Goal: Task Accomplishment & Management: Manage account settings

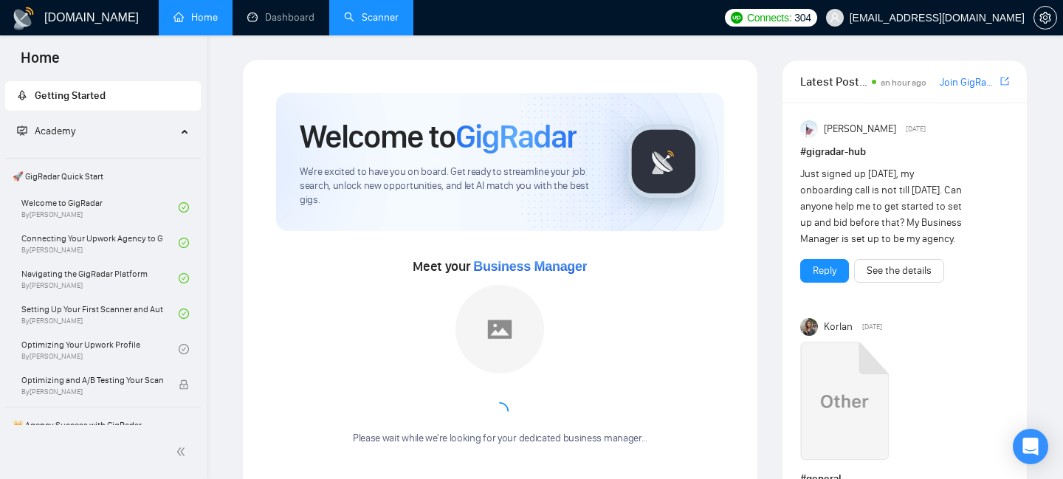
click at [363, 24] on link "Scanner" at bounding box center [371, 17] width 55 height 13
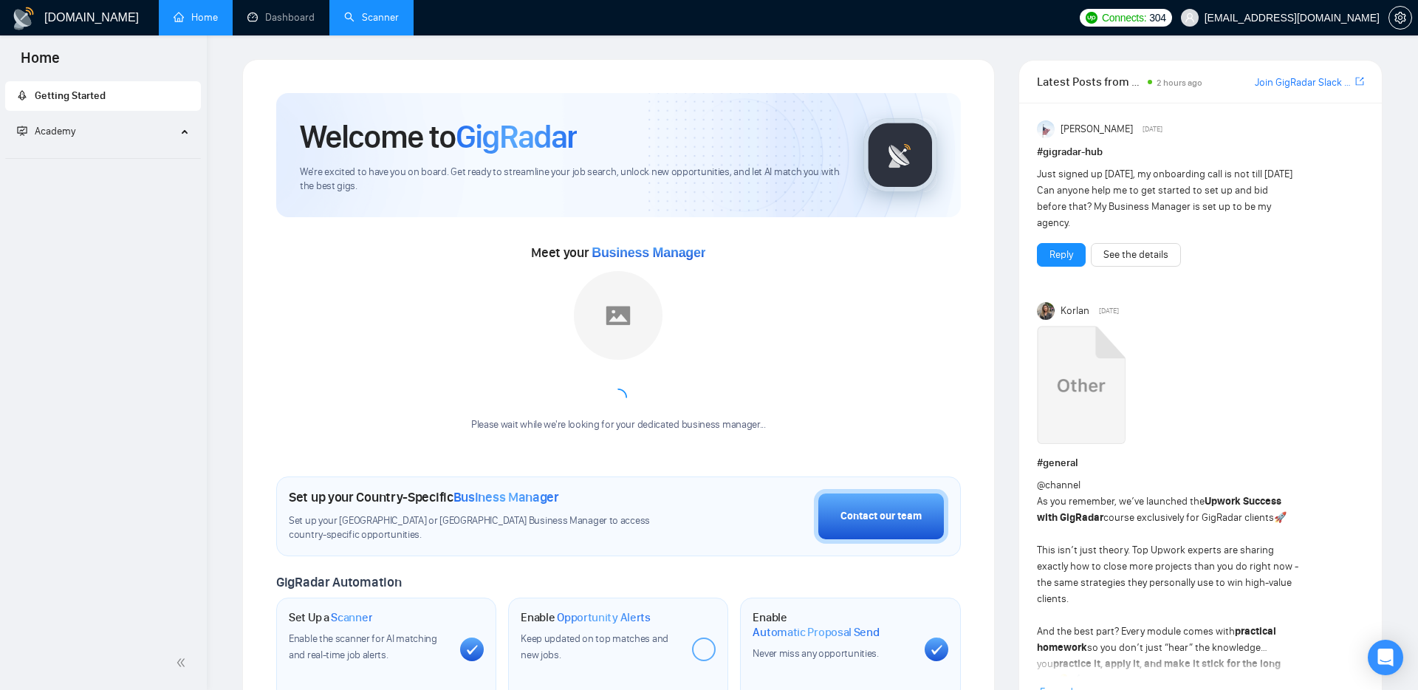
click at [378, 15] on link "Scanner" at bounding box center [371, 17] width 55 height 13
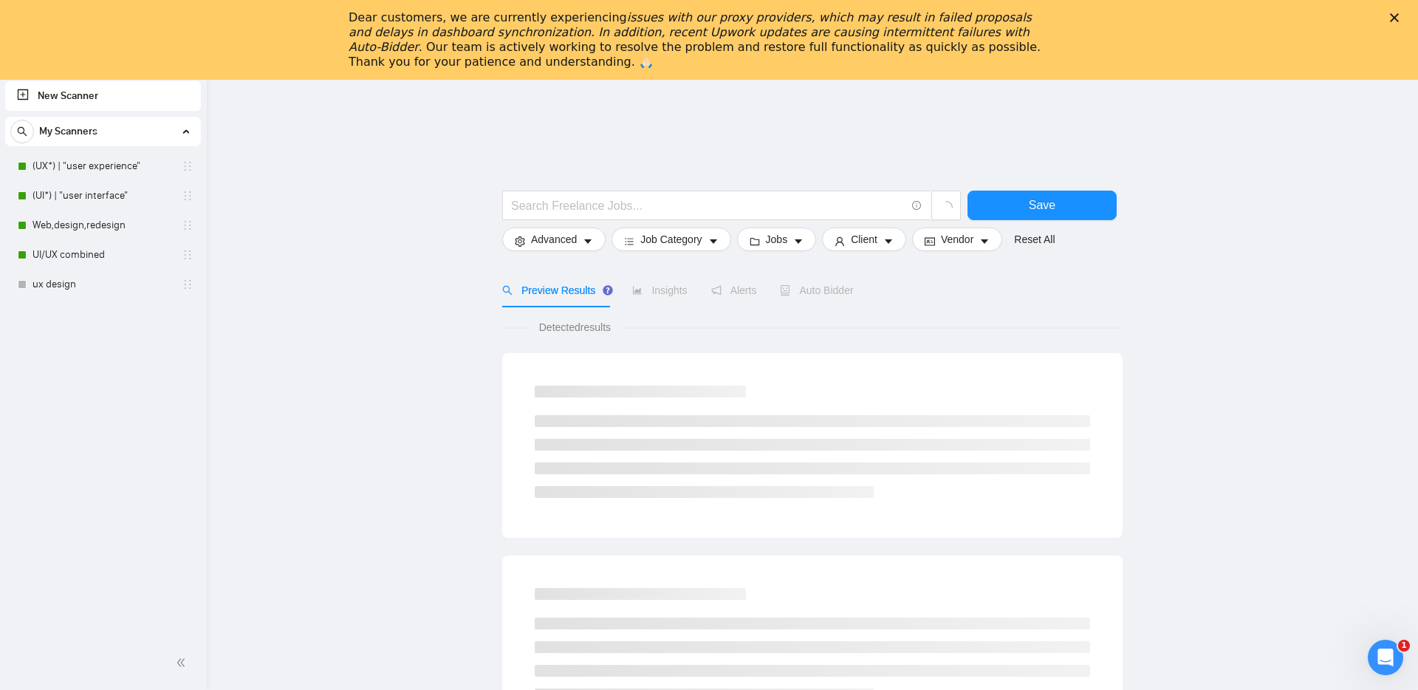
click at [1395, 20] on icon "Close" at bounding box center [1394, 17] width 9 height 9
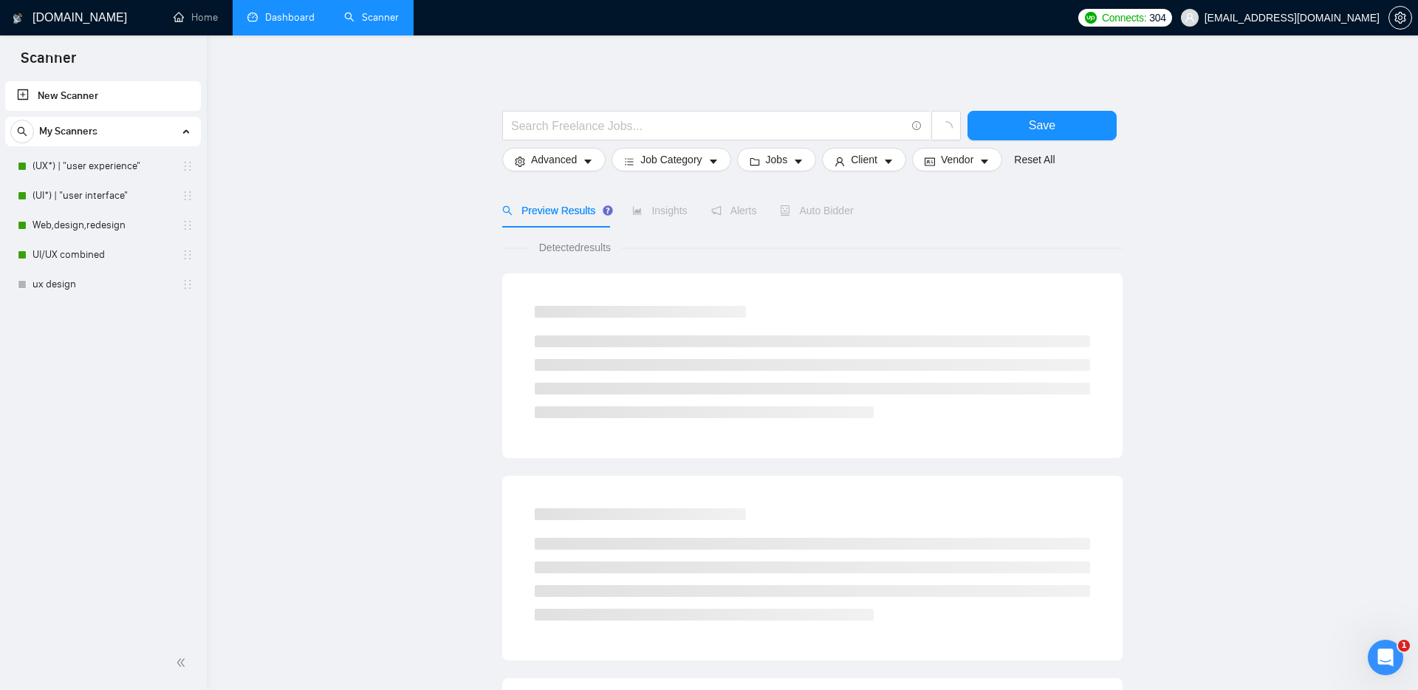
click at [266, 21] on link "Dashboard" at bounding box center [280, 17] width 67 height 13
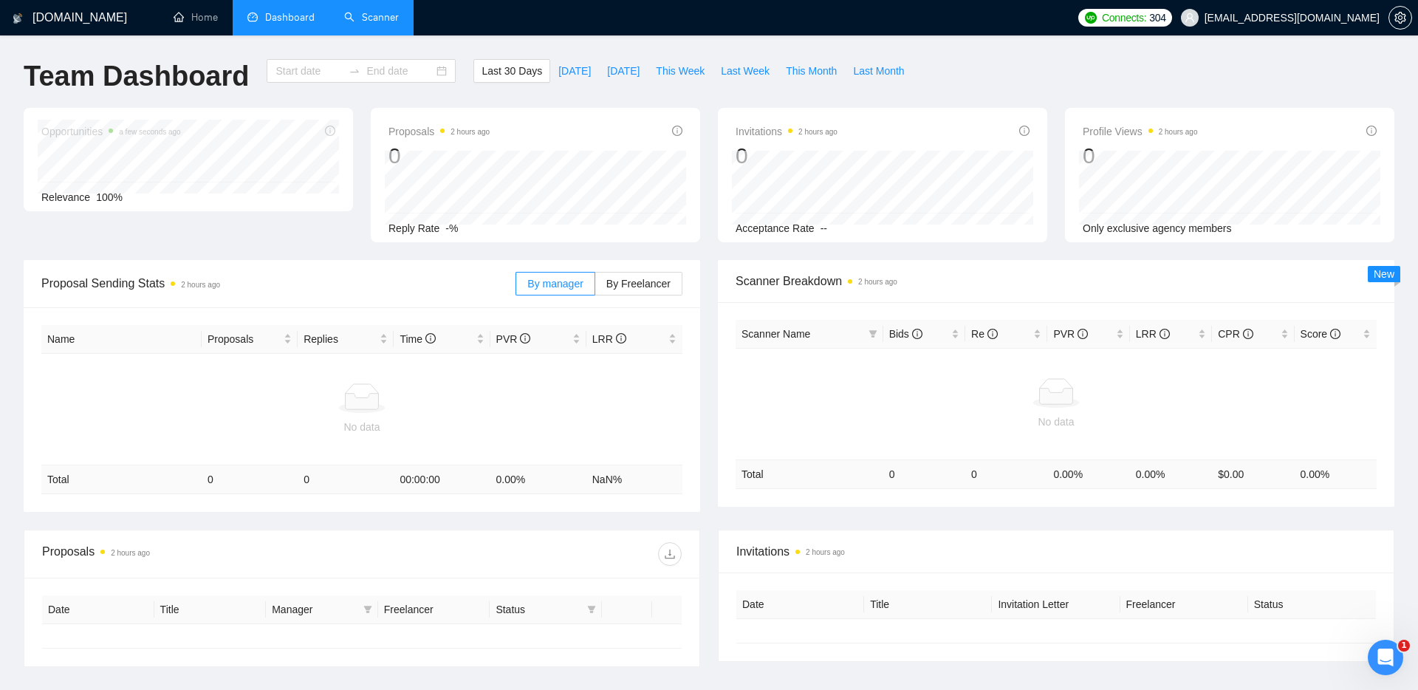
type input "[DATE]"
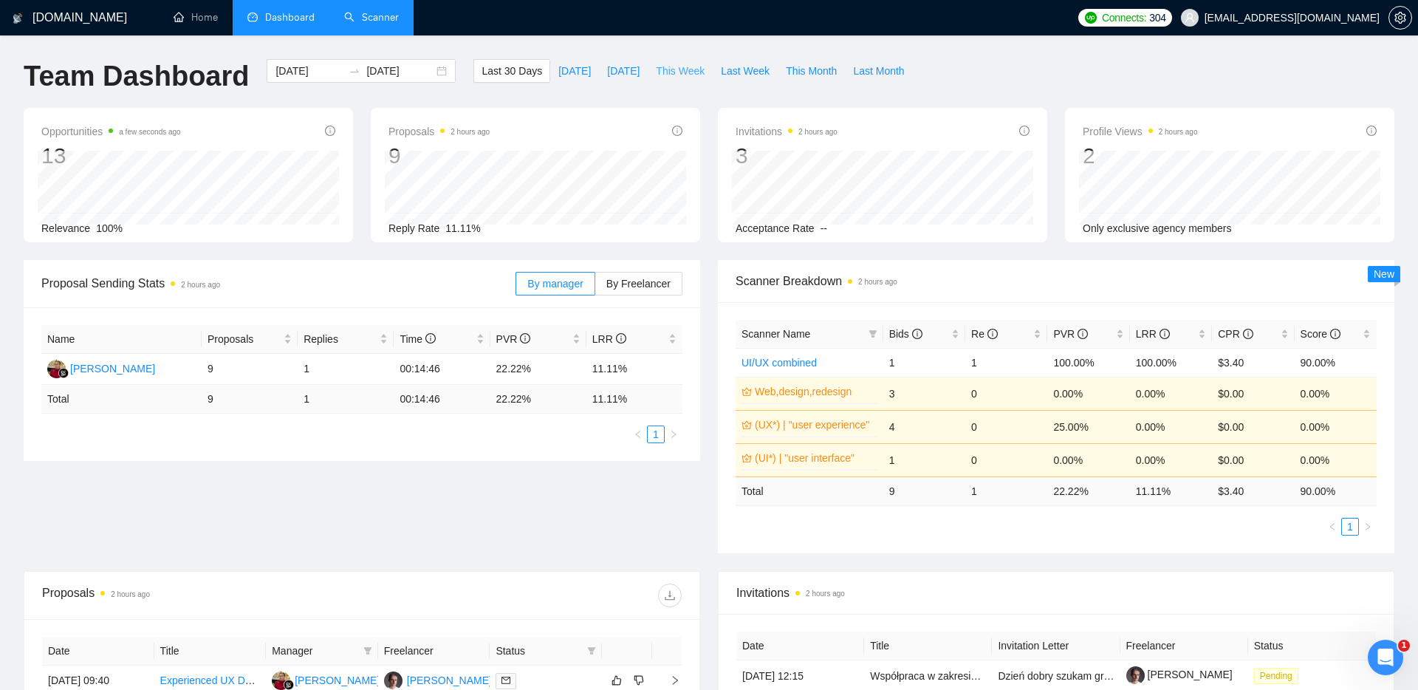
click at [679, 67] on span "This Week" at bounding box center [680, 71] width 49 height 16
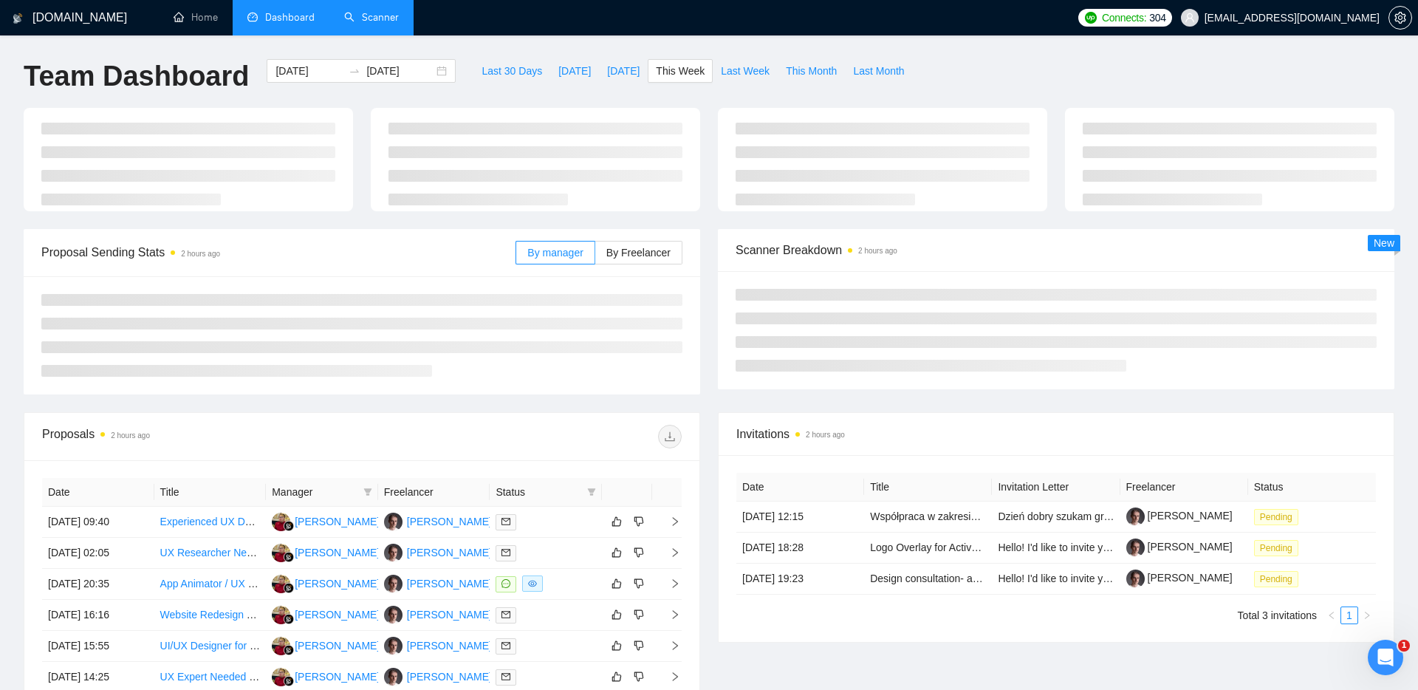
type input "[DATE]"
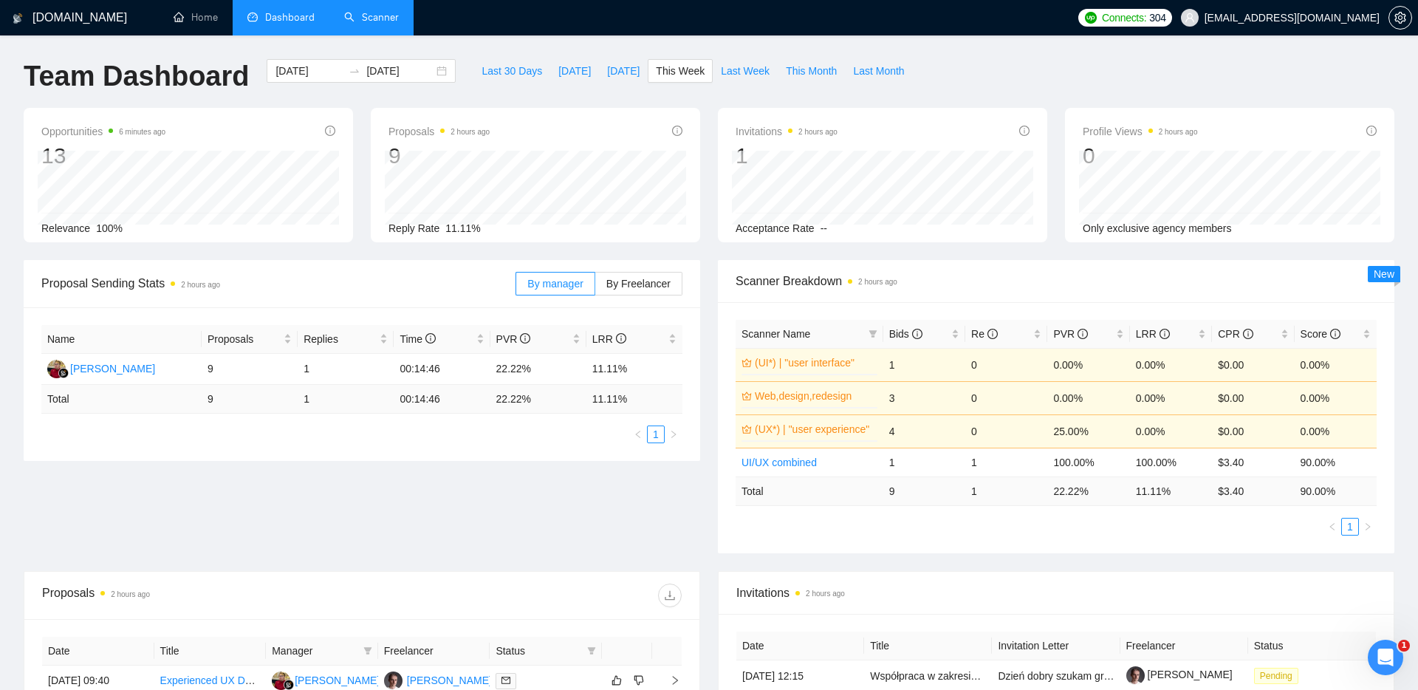
click at [376, 19] on link "Scanner" at bounding box center [371, 17] width 55 height 13
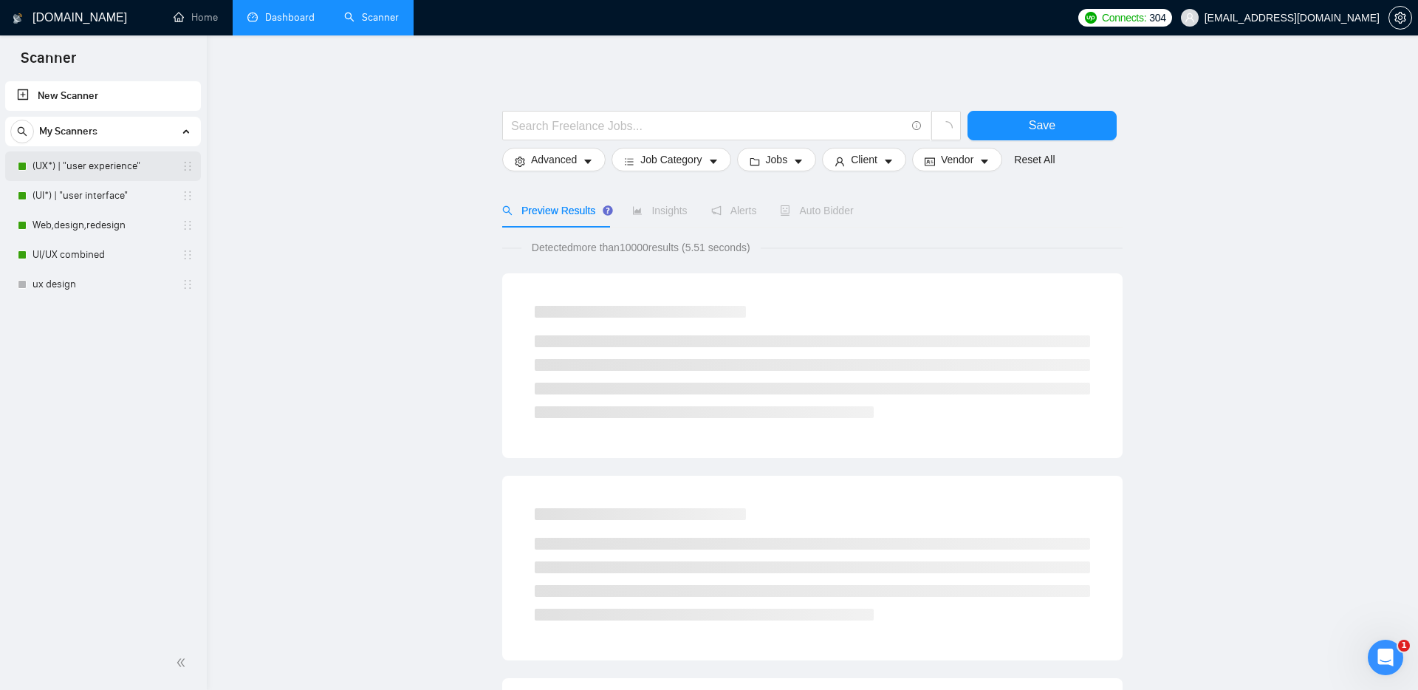
click at [95, 163] on link "(UX*) | "user experience"" at bounding box center [102, 166] width 140 height 30
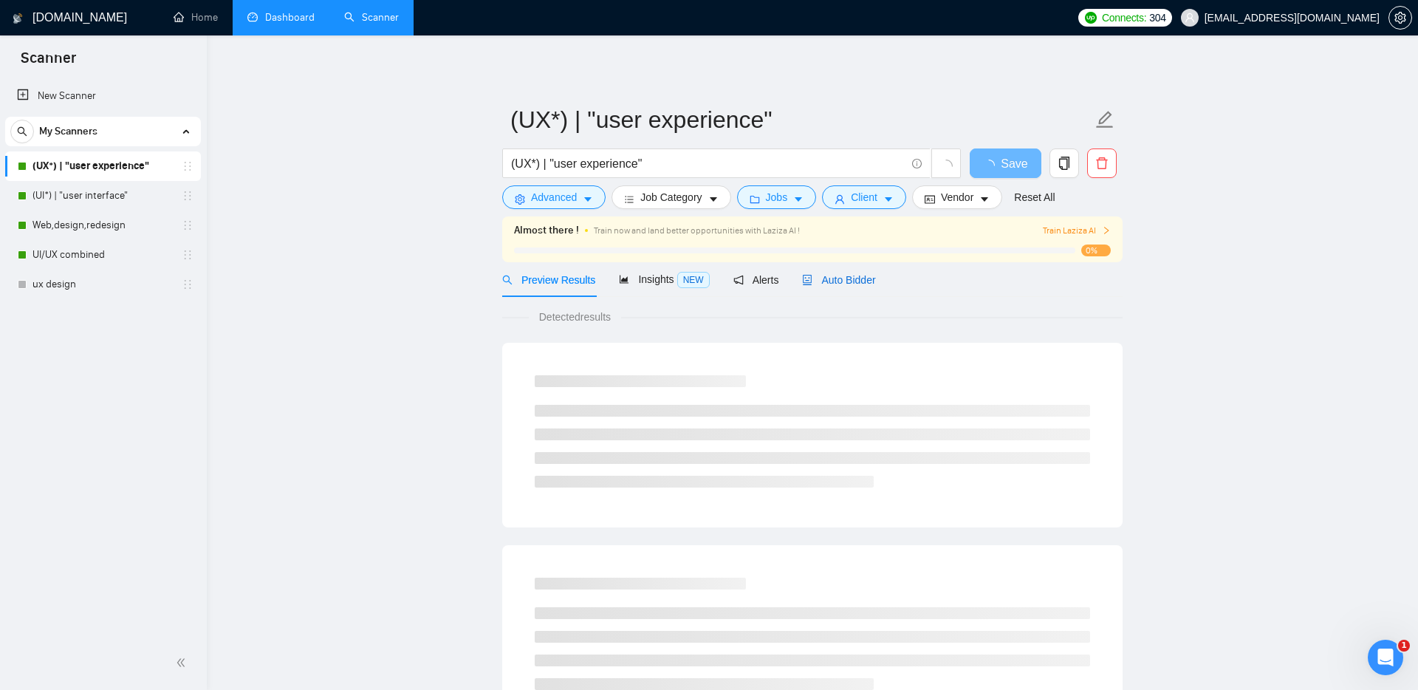
click at [867, 282] on span "Auto Bidder" at bounding box center [838, 280] width 73 height 12
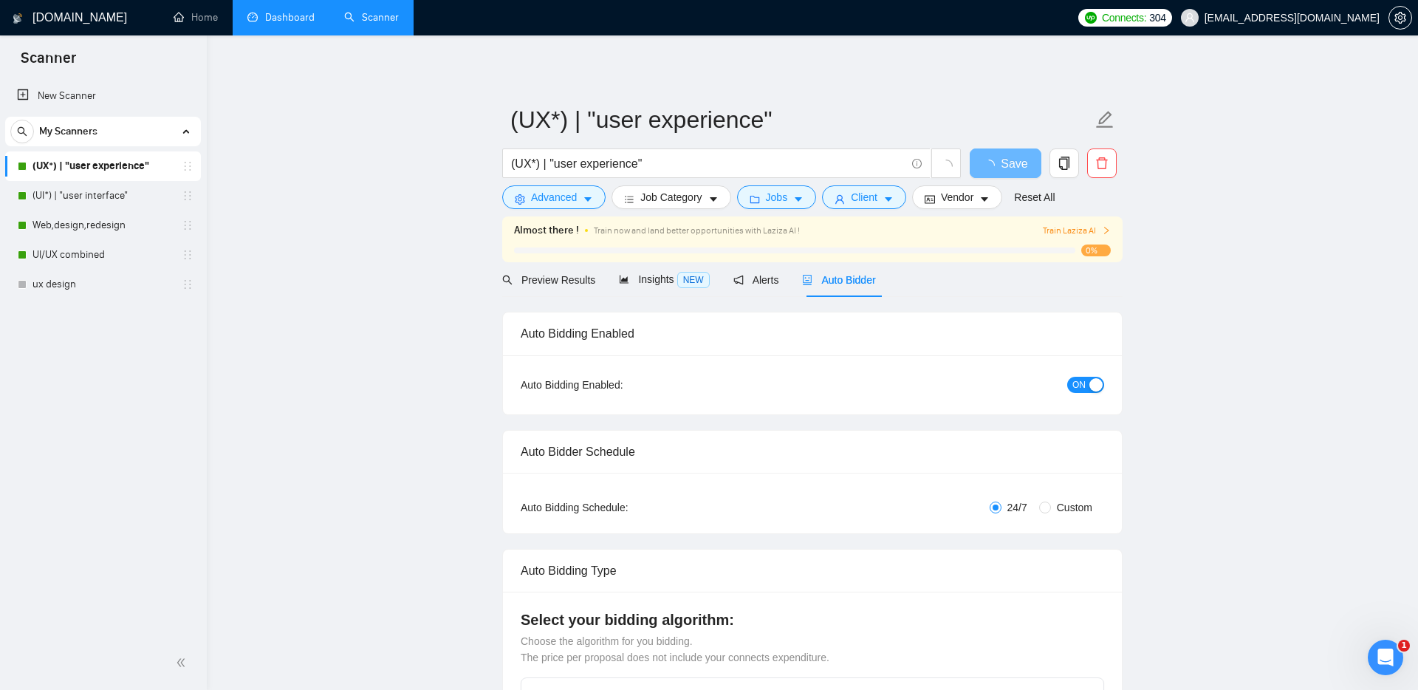
checkbox input "true"
click at [767, 274] on span "Alerts" at bounding box center [770, 280] width 46 height 12
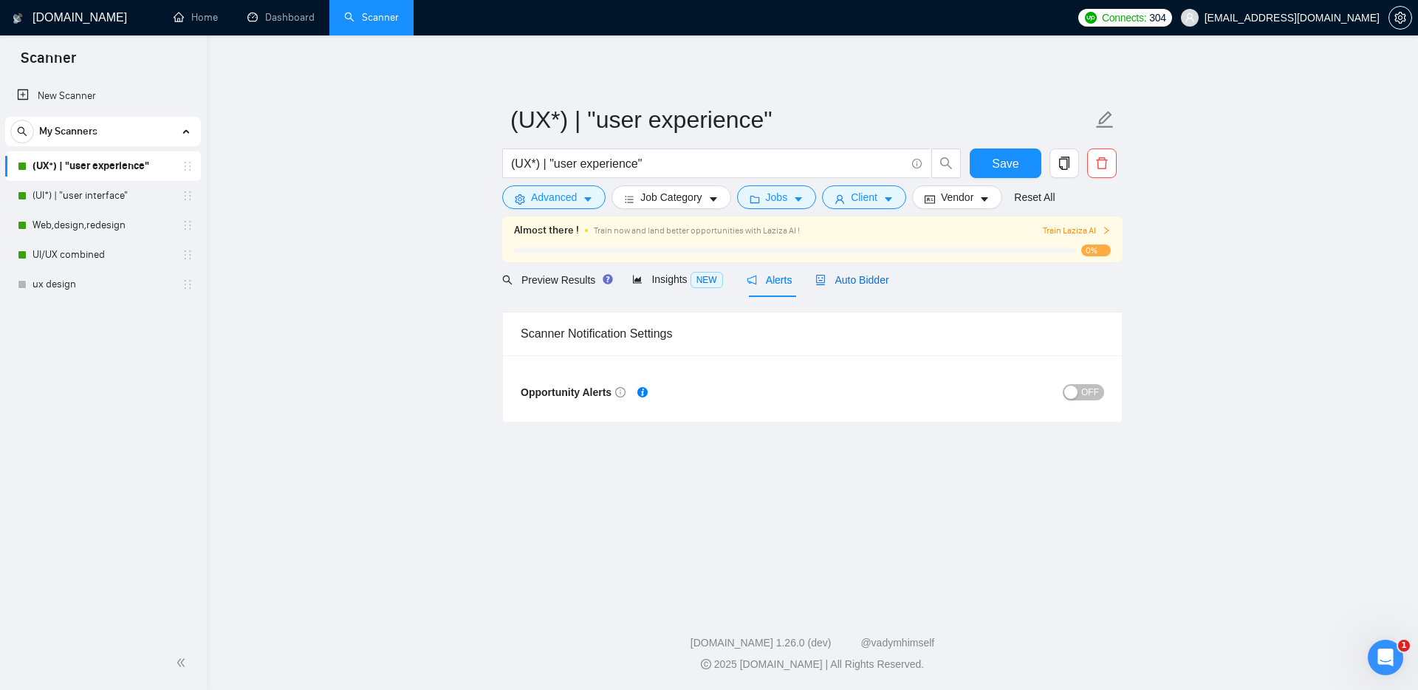
click at [851, 275] on span "Auto Bidder" at bounding box center [851, 280] width 73 height 12
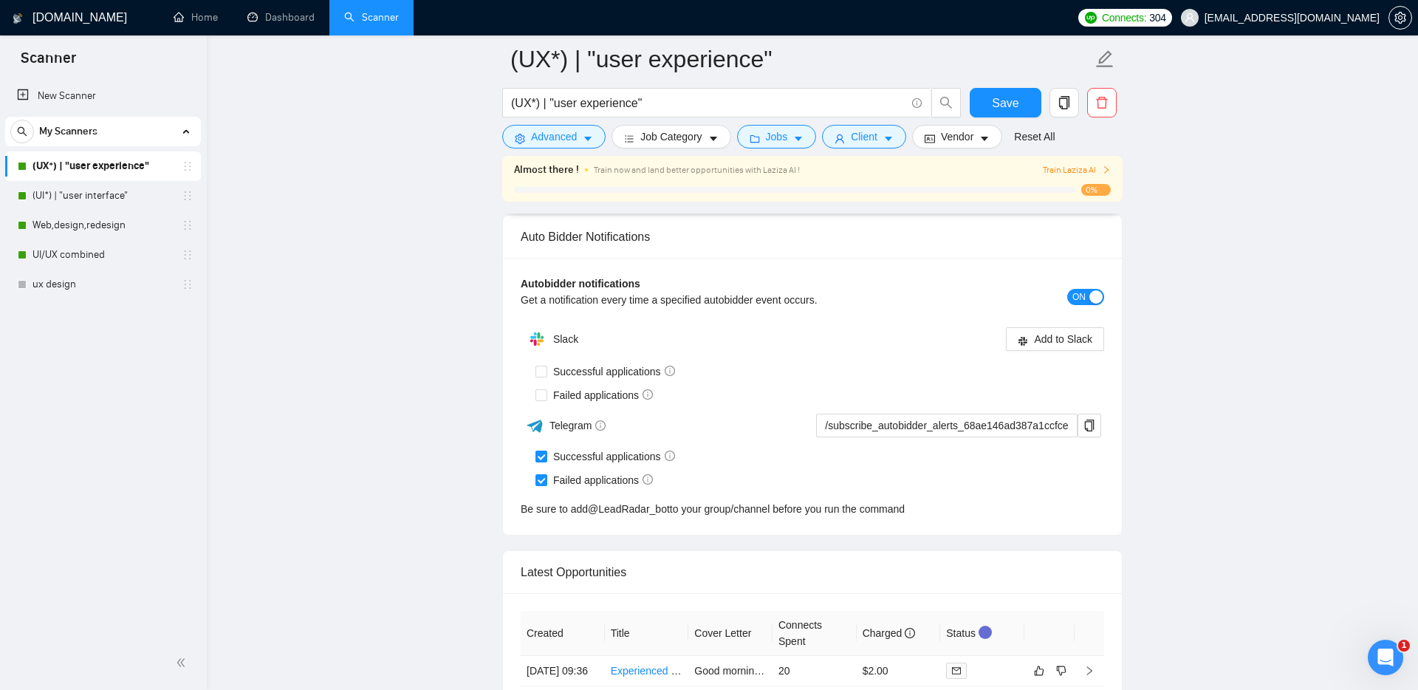
scroll to position [3400, 0]
click at [1399, 7] on button "button" at bounding box center [1400, 18] width 24 height 24
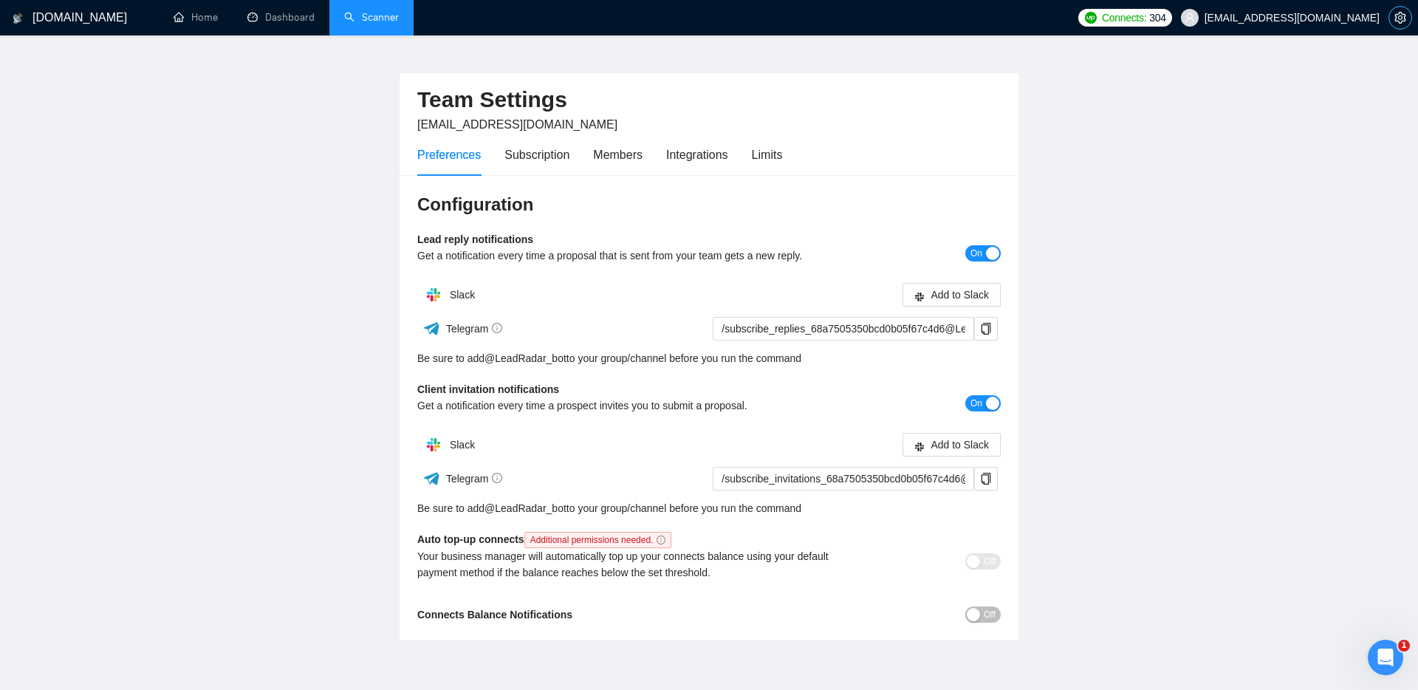
scroll to position [36, 0]
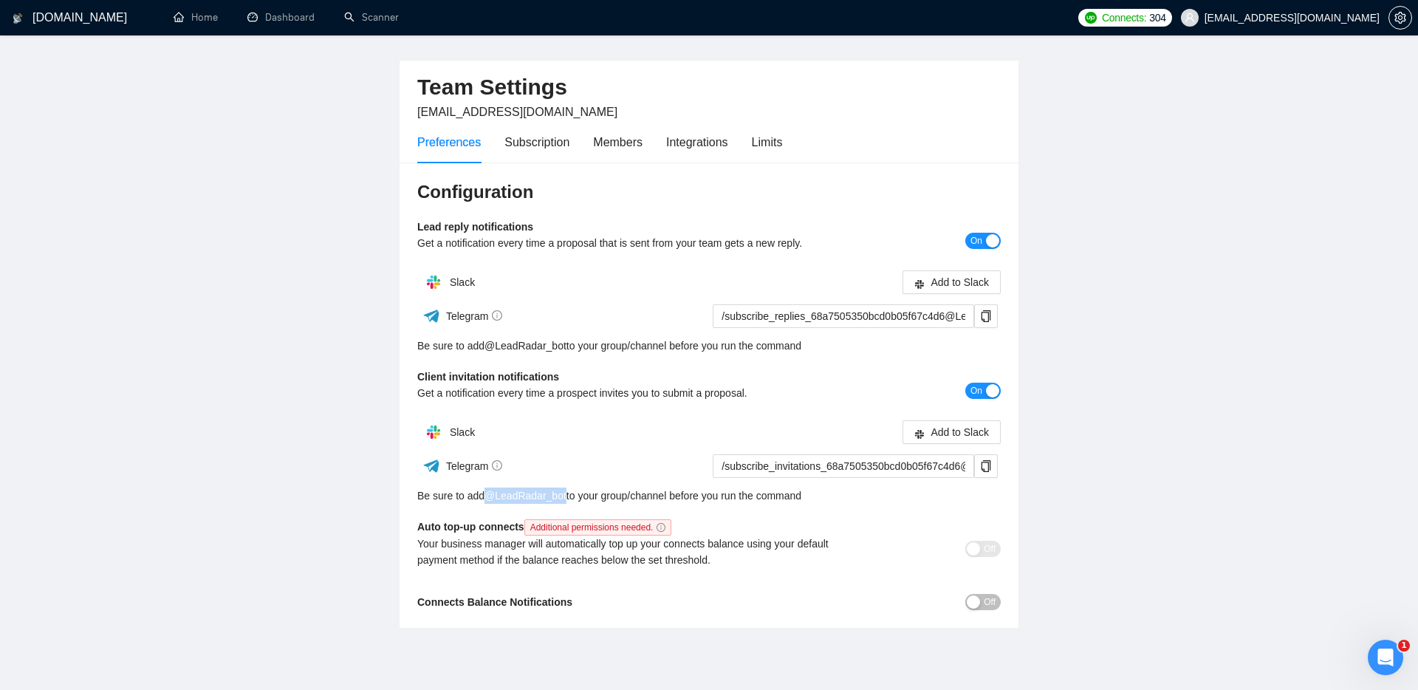
copy link "@ LeadRadar_bot"
click at [984, 318] on icon "copy" at bounding box center [986, 316] width 10 height 12
click at [981, 462] on icon "copy" at bounding box center [986, 466] width 12 height 12
click at [986, 314] on icon "copy" at bounding box center [986, 316] width 12 height 12
click at [989, 460] on icon "copy" at bounding box center [986, 466] width 10 height 12
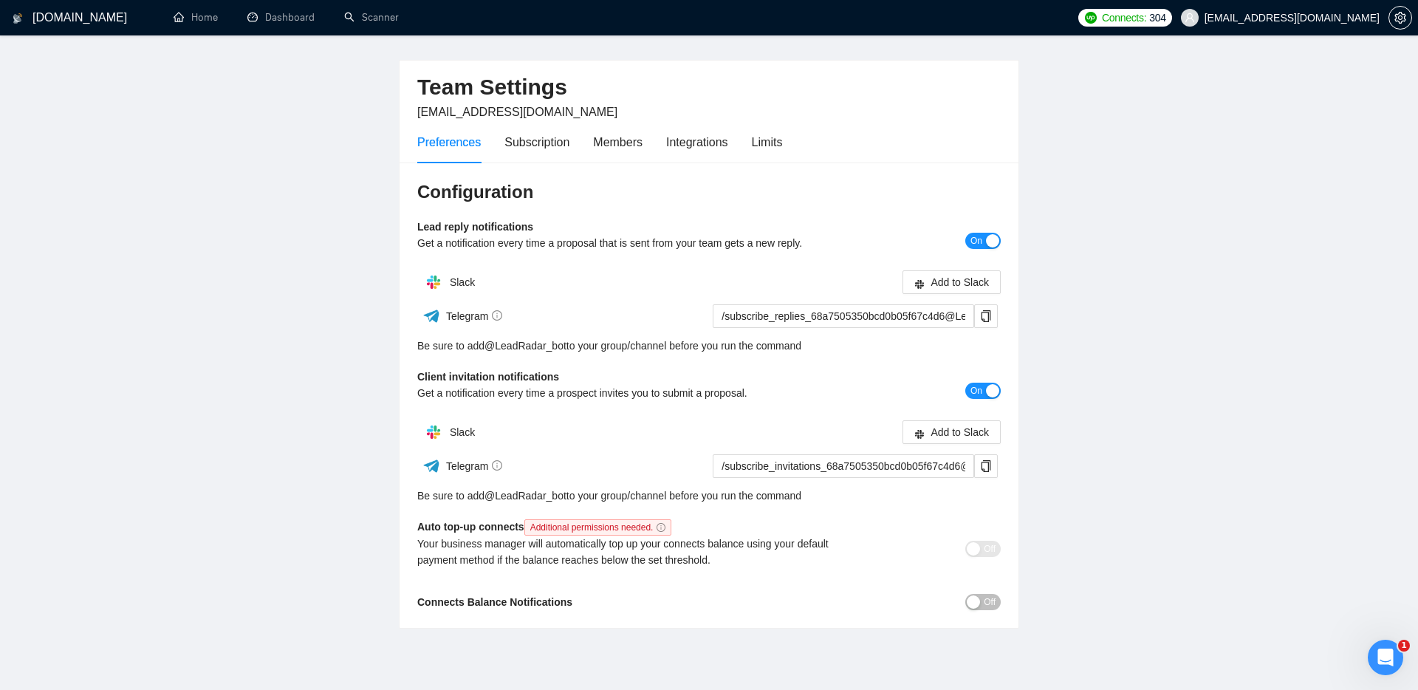
click at [364, 201] on main "Team Settings [EMAIL_ADDRESS][DOMAIN_NAME] Preferences Subscription Members Int…" at bounding box center [709, 326] width 1371 height 606
click at [563, 141] on div "Subscription" at bounding box center [536, 142] width 65 height 18
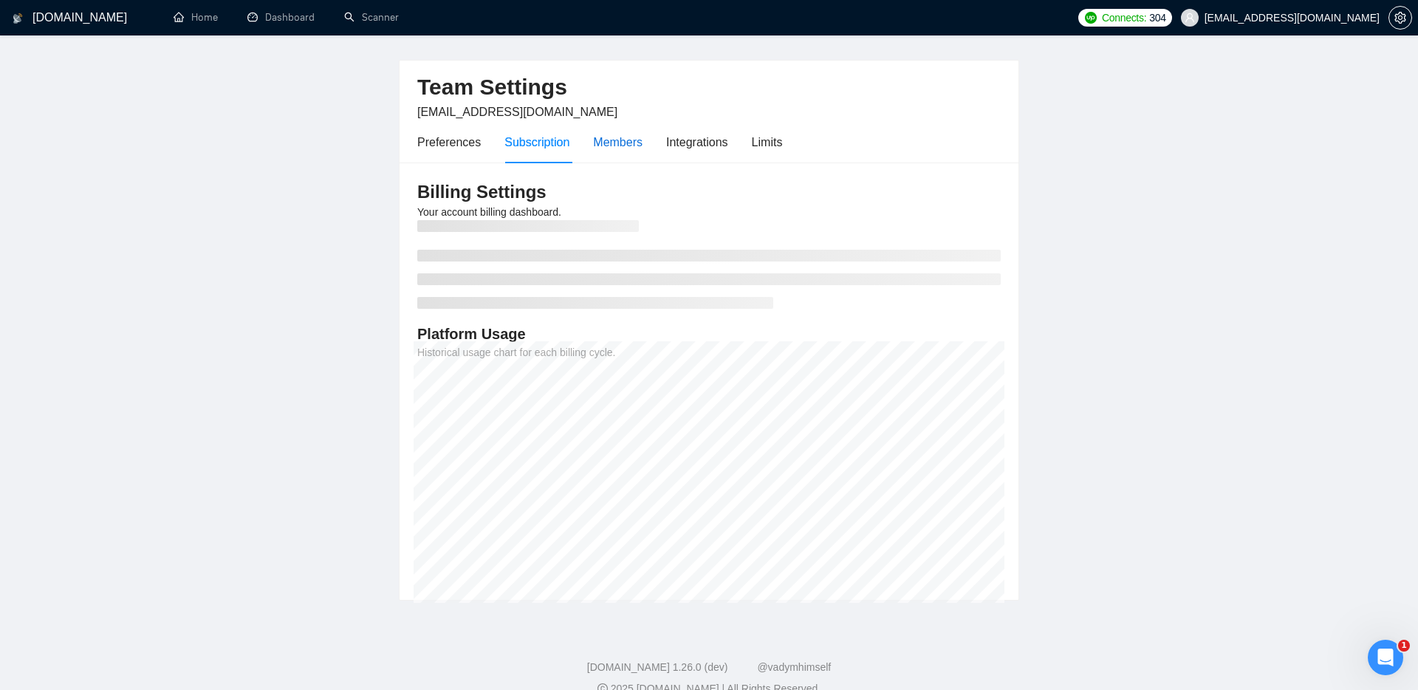
click at [625, 143] on div "Members" at bounding box center [617, 142] width 49 height 18
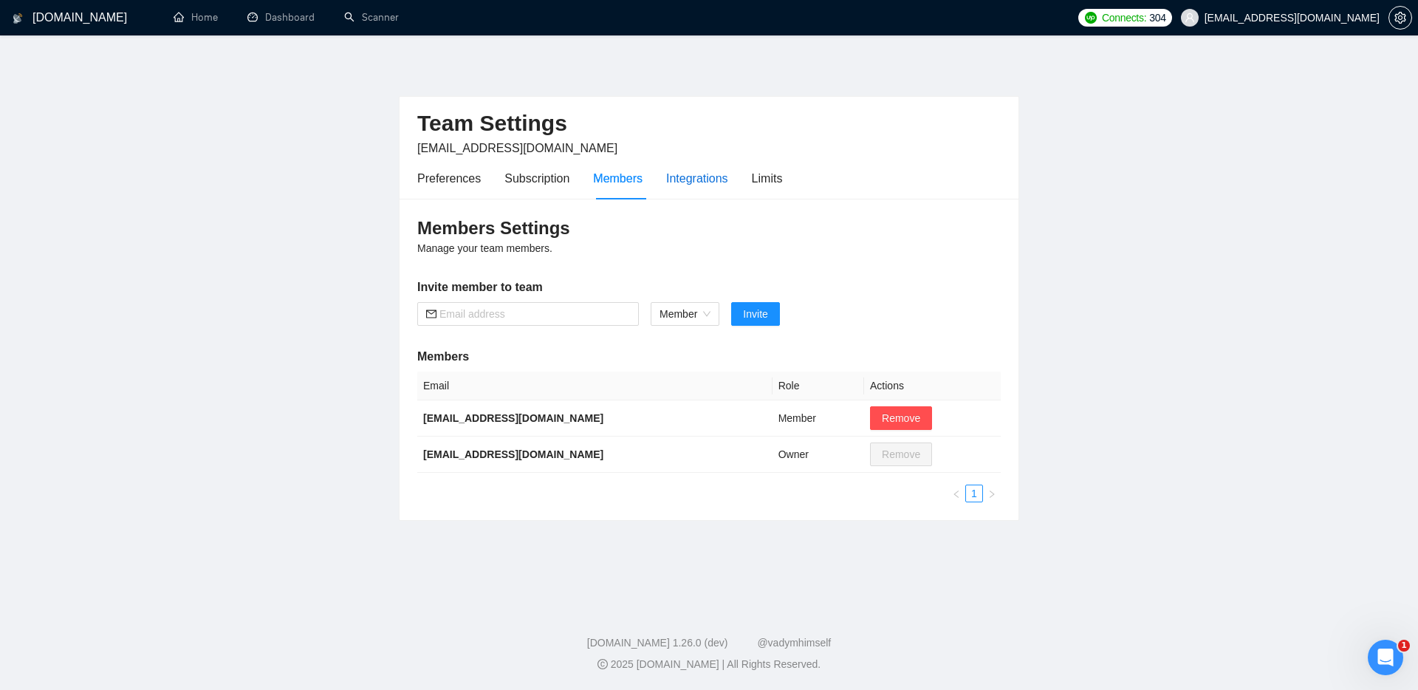
click at [704, 178] on div "Integrations" at bounding box center [697, 178] width 62 height 18
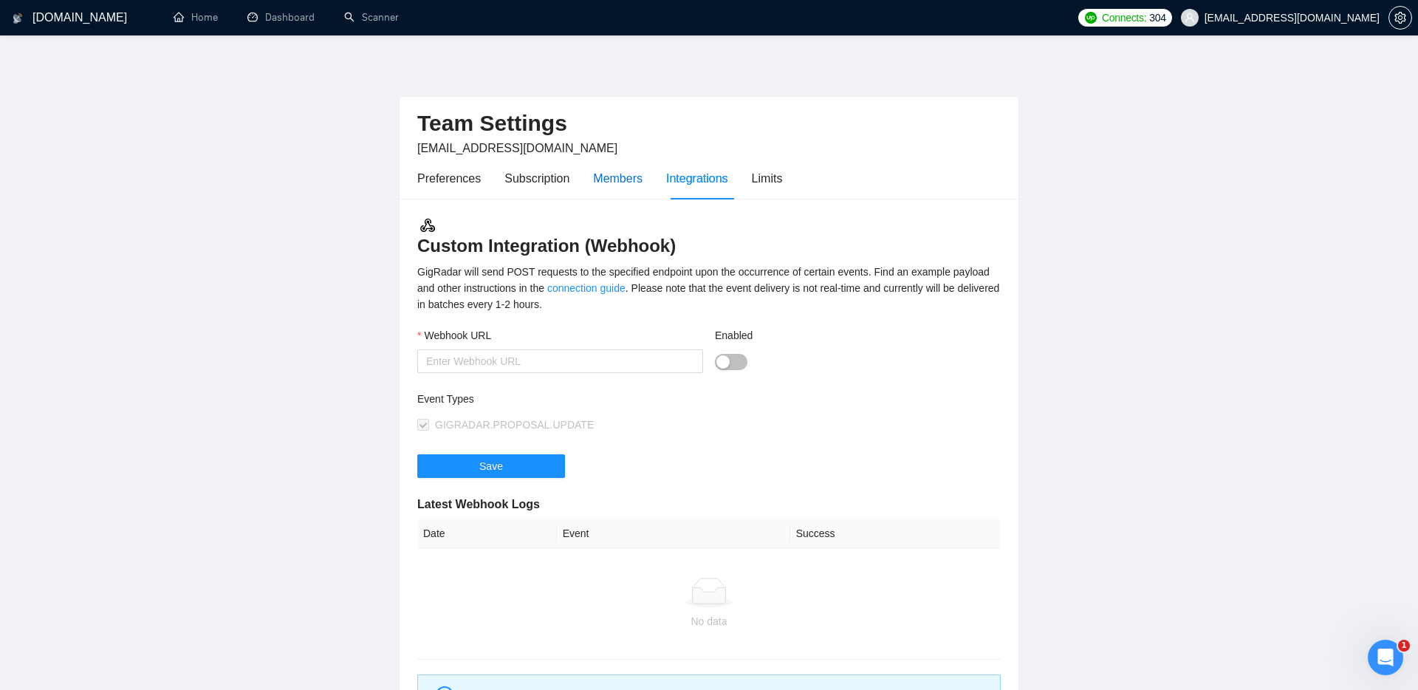
click at [625, 179] on div "Members" at bounding box center [617, 178] width 49 height 18
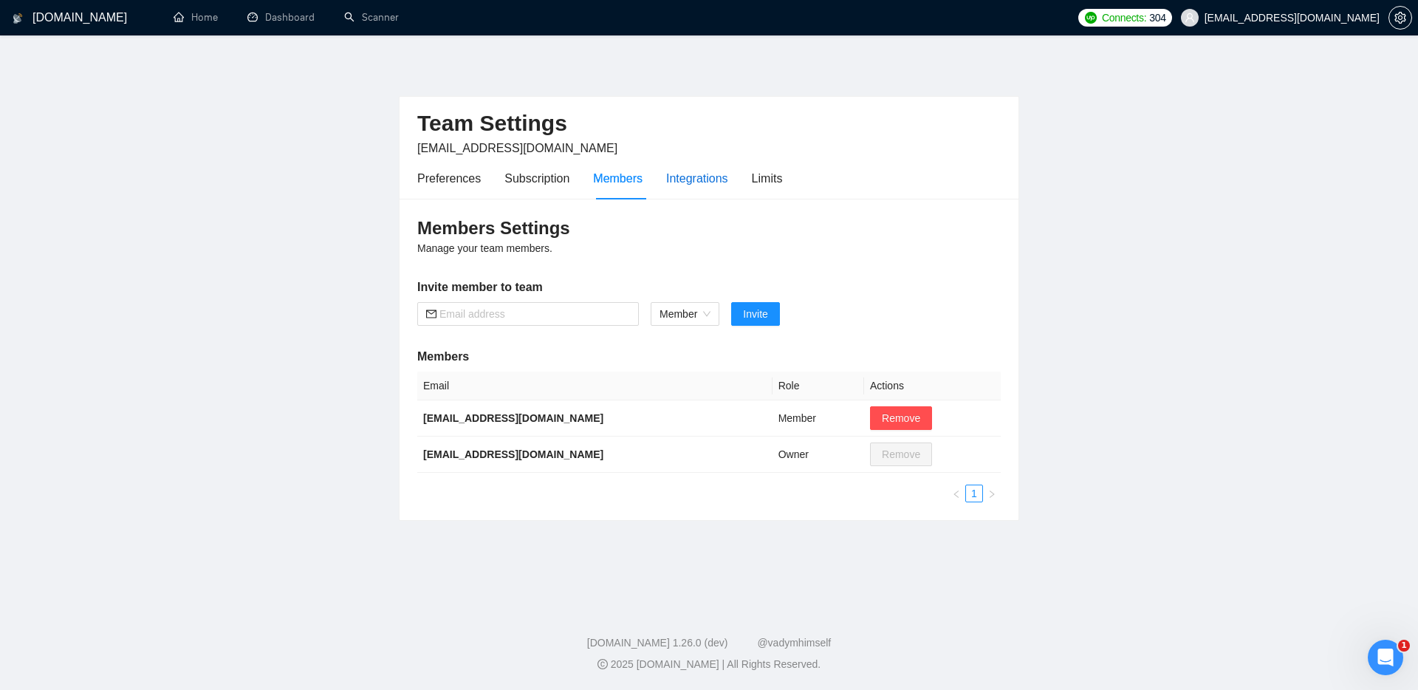
click at [693, 177] on div "Integrations" at bounding box center [697, 178] width 62 height 18
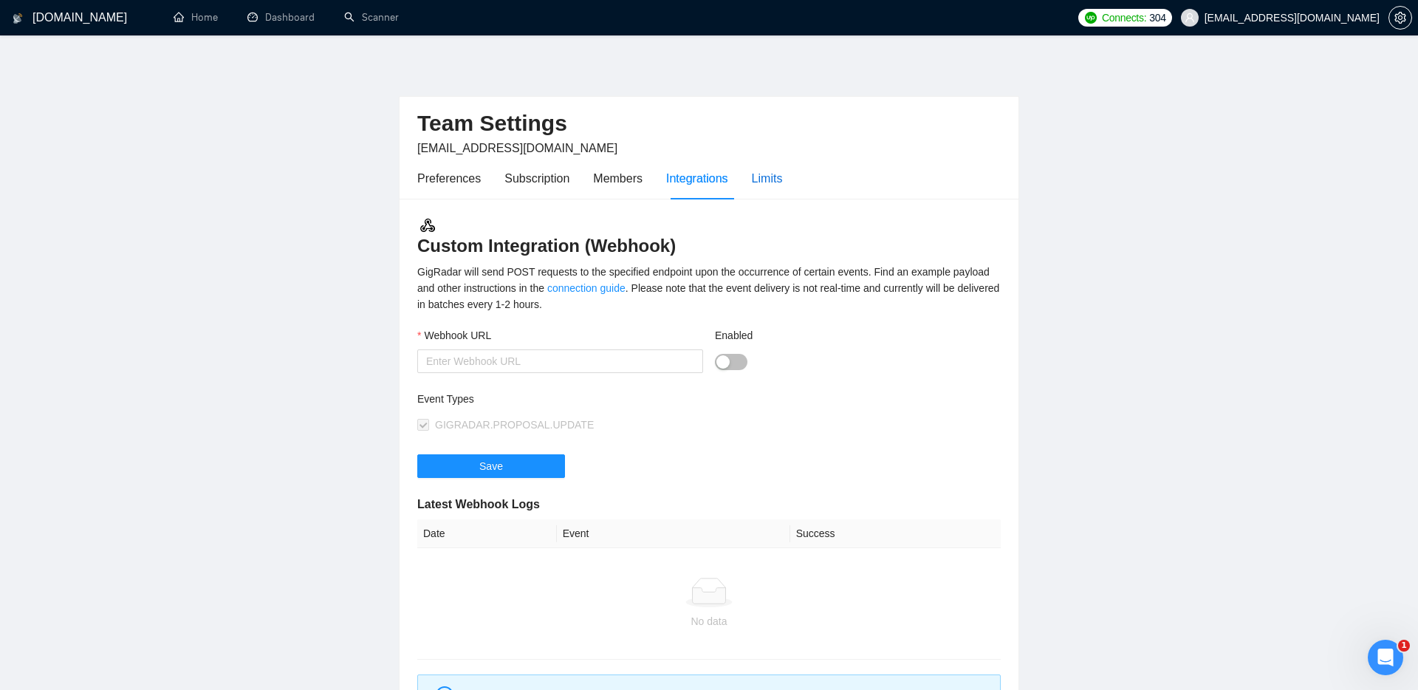
click at [778, 178] on div "Limits" at bounding box center [767, 178] width 31 height 18
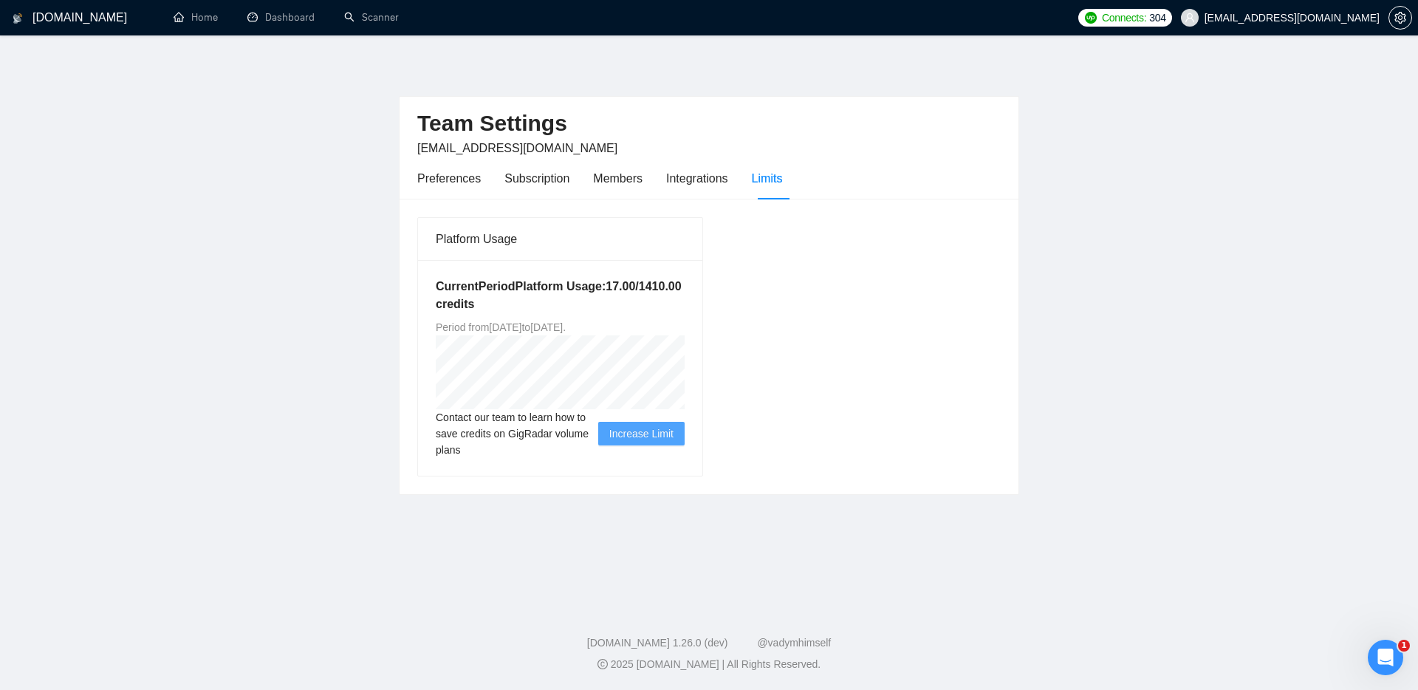
click at [614, 433] on span "Increase Limit" at bounding box center [641, 433] width 64 height 16
click at [634, 431] on span "Increase Limit" at bounding box center [641, 433] width 64 height 16
click at [1146, 18] on span "Connects:" at bounding box center [1124, 18] width 44 height 16
